Goal: Transaction & Acquisition: Obtain resource

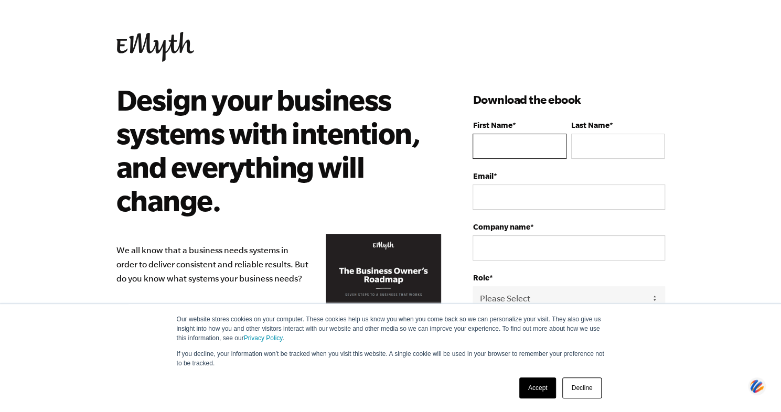
click at [499, 142] on input "First Name *" at bounding box center [518, 146] width 93 height 25
type input "[PERSON_NAME]"
type input "Bell"
type input "[EMAIL_ADDRESS][DOMAIN_NAME]"
select select "[GEOGRAPHIC_DATA]"
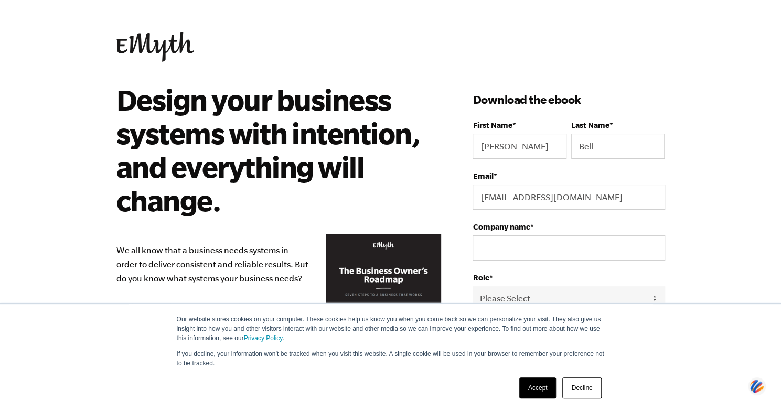
type input "19376574565"
click at [519, 247] on input "Company name *" at bounding box center [568, 247] width 192 height 25
type input "Log Home Care"
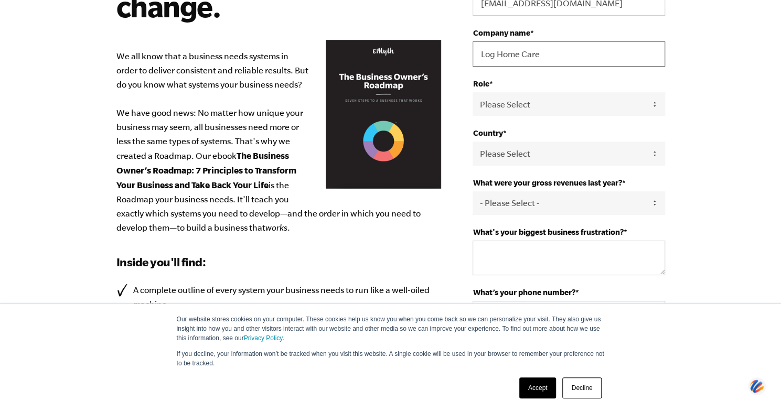
scroll to position [203, 0]
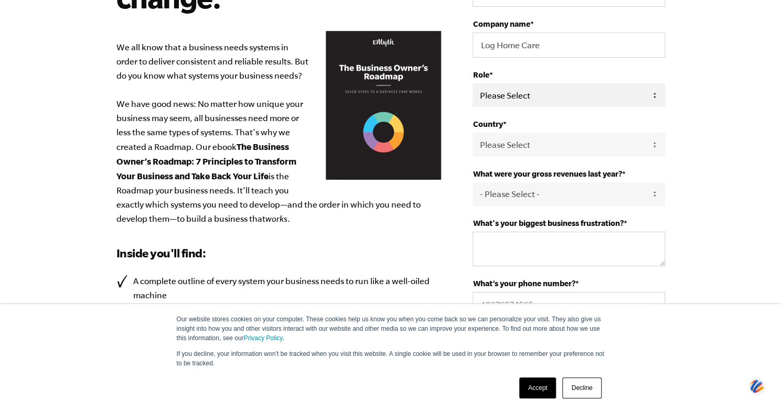
click at [654, 95] on select "Please Select Owner Partner / Co-Owner Executive Employee / Other" at bounding box center [568, 95] width 192 height 24
select select "Owner"
click at [472, 83] on select "Please Select Owner Partner / Co-Owner Executive Employee / Other" at bounding box center [568, 95] width 192 height 24
click at [654, 194] on select "- Please Select - 0-75K 76-150K 151-275K 276-500K 501-750K 751-1M 1-2.5M 2.5-5M…" at bounding box center [568, 194] width 192 height 24
select select "1-2.5M"
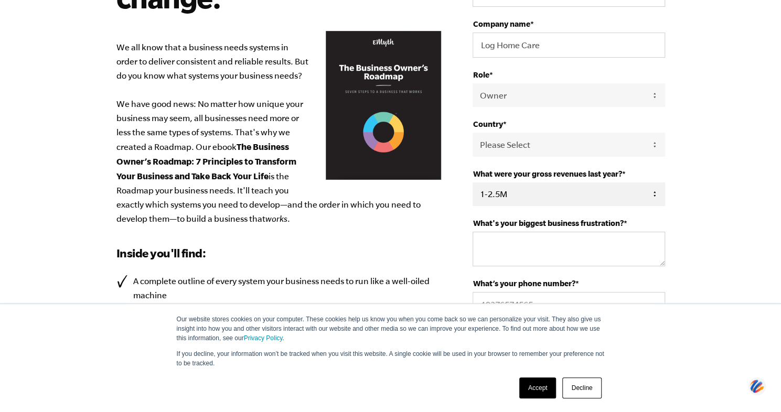
click at [472, 182] on select "- Please Select - 0-75K 76-150K 151-275K 276-500K 501-750K 751-1M 1-2.5M 2.5-5M…" at bounding box center [568, 194] width 192 height 24
click at [588, 258] on textarea "What's your biggest business frustration? *" at bounding box center [568, 249] width 192 height 35
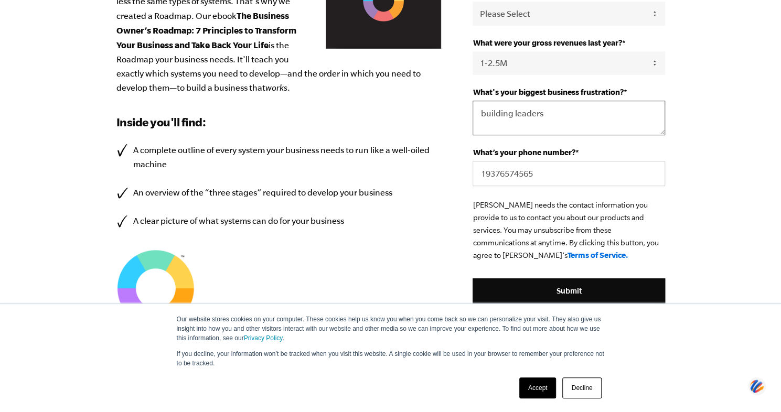
scroll to position [343, 0]
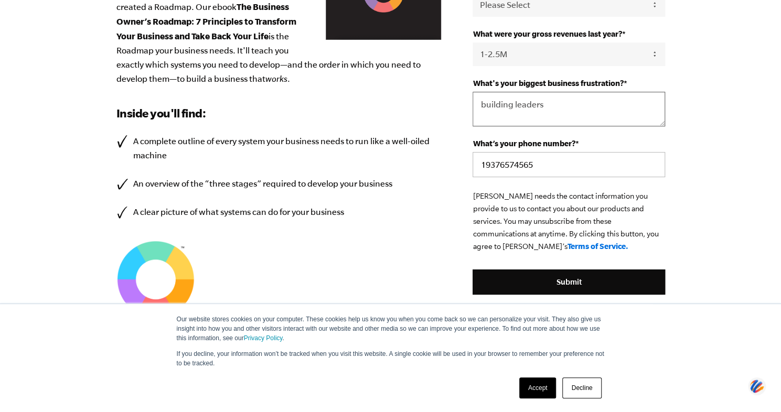
type textarea "building leaders"
click at [490, 159] on input "19376574565" at bounding box center [568, 164] width 192 height 25
type input "18376574565"
click at [549, 393] on link "Accept" at bounding box center [537, 387] width 37 height 21
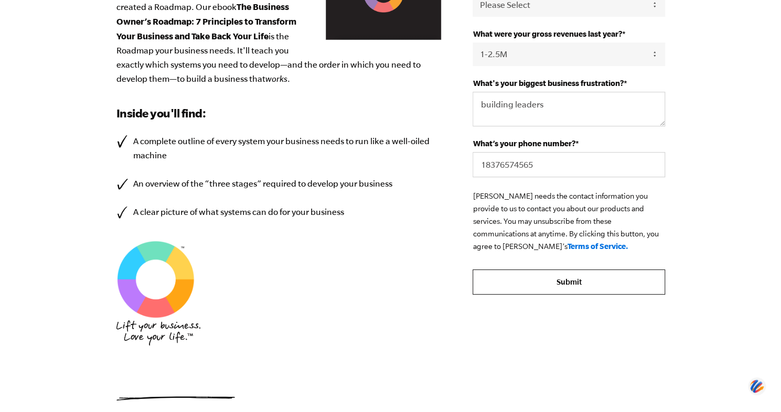
scroll to position [0, 0]
click at [578, 284] on input "Submit" at bounding box center [568, 281] width 192 height 25
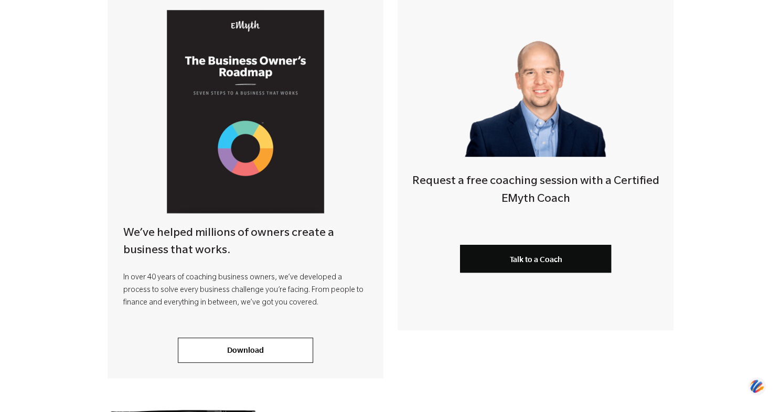
scroll to position [258, 0]
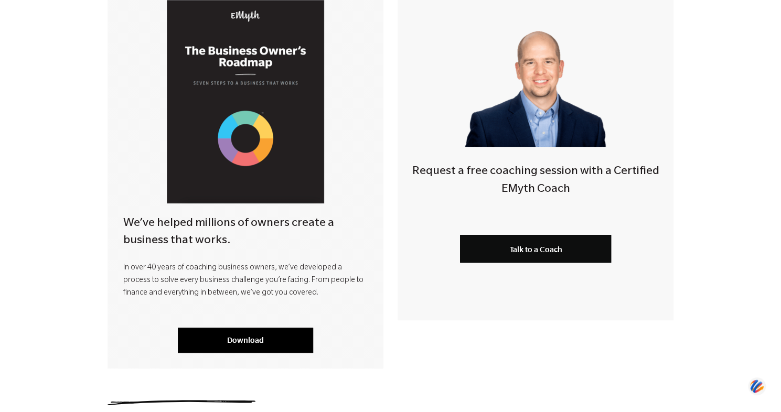
click at [246, 341] on link "Download" at bounding box center [245, 340] width 135 height 25
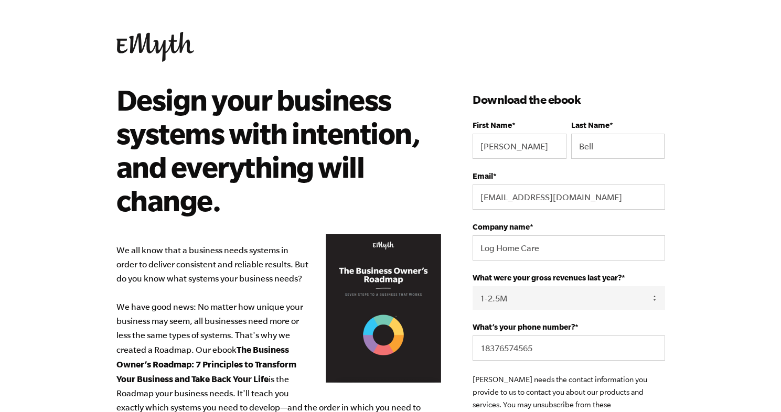
select select "1-2.5M"
